Goal: Task Accomplishment & Management: Manage account settings

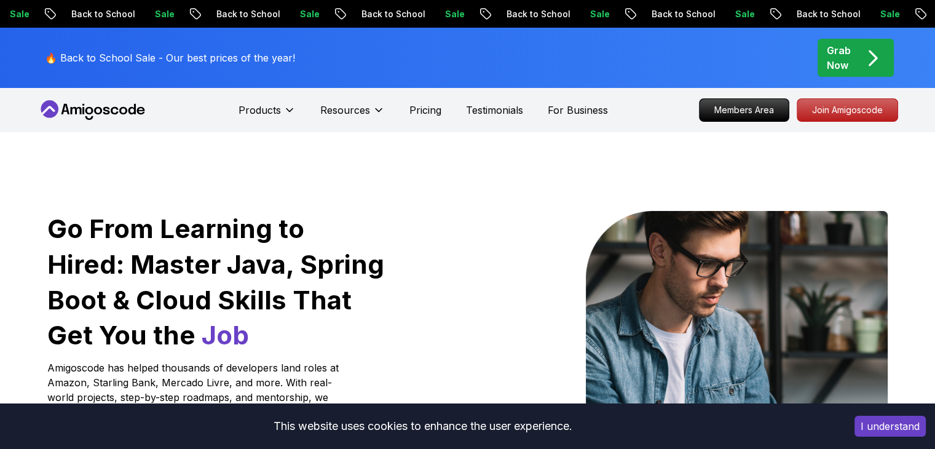
click at [106, 110] on icon at bounding box center [106, 110] width 7 height 7
click at [104, 110] on icon at bounding box center [106, 110] width 7 height 7
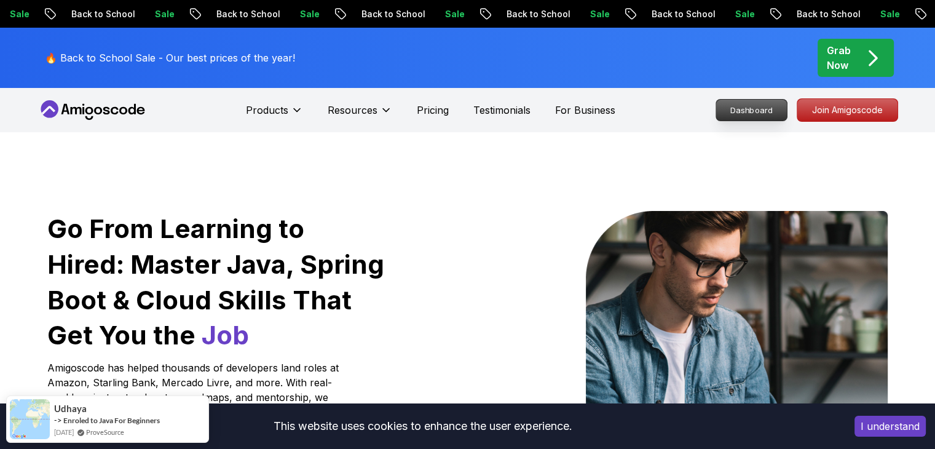
click at [754, 117] on p "Dashboard" at bounding box center [751, 110] width 71 height 21
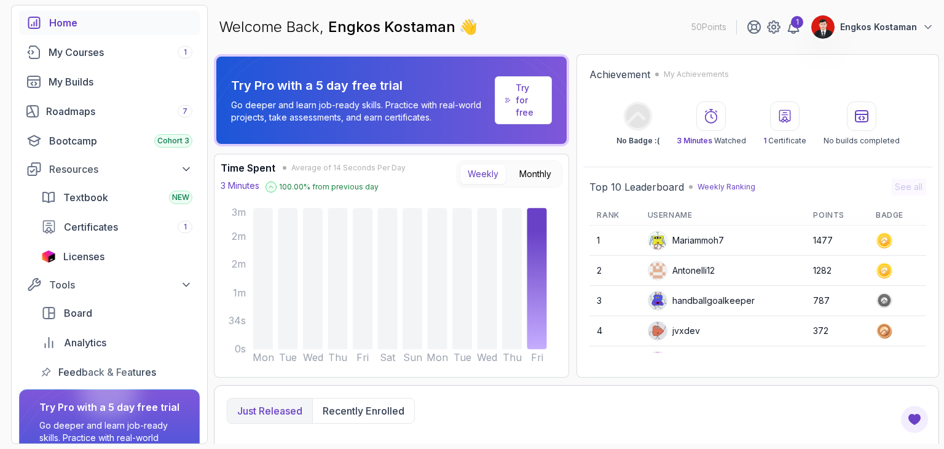
scroll to position [61, 0]
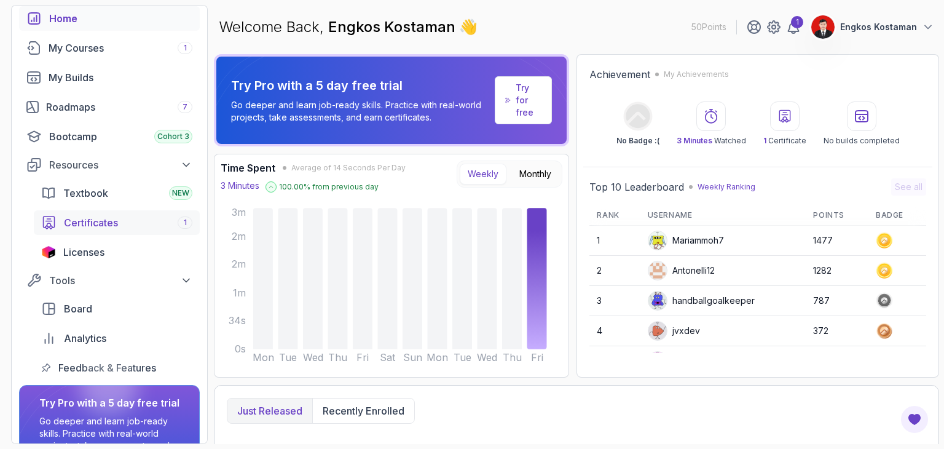
click at [145, 225] on div "Certificates 1" at bounding box center [128, 222] width 128 height 15
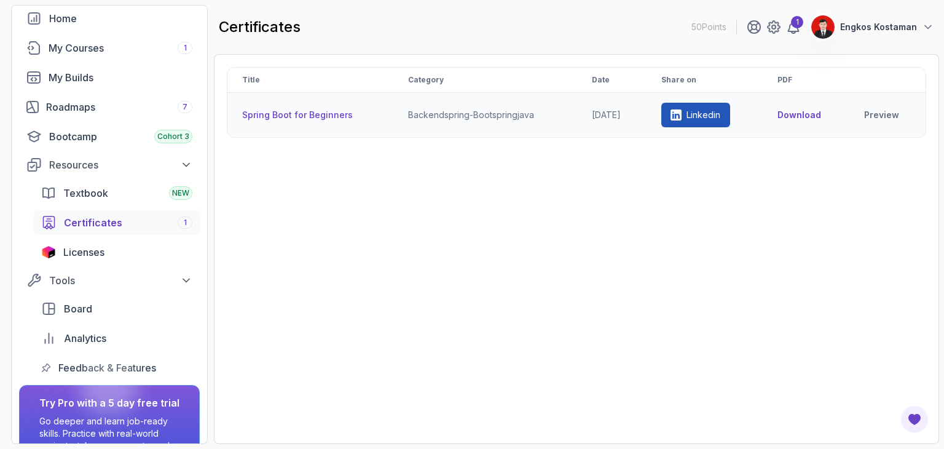
click at [720, 116] on p "Linkedin" at bounding box center [704, 115] width 34 height 12
click at [803, 119] on button "Download" at bounding box center [799, 115] width 44 height 12
